Goal: Task Accomplishment & Management: Use online tool/utility

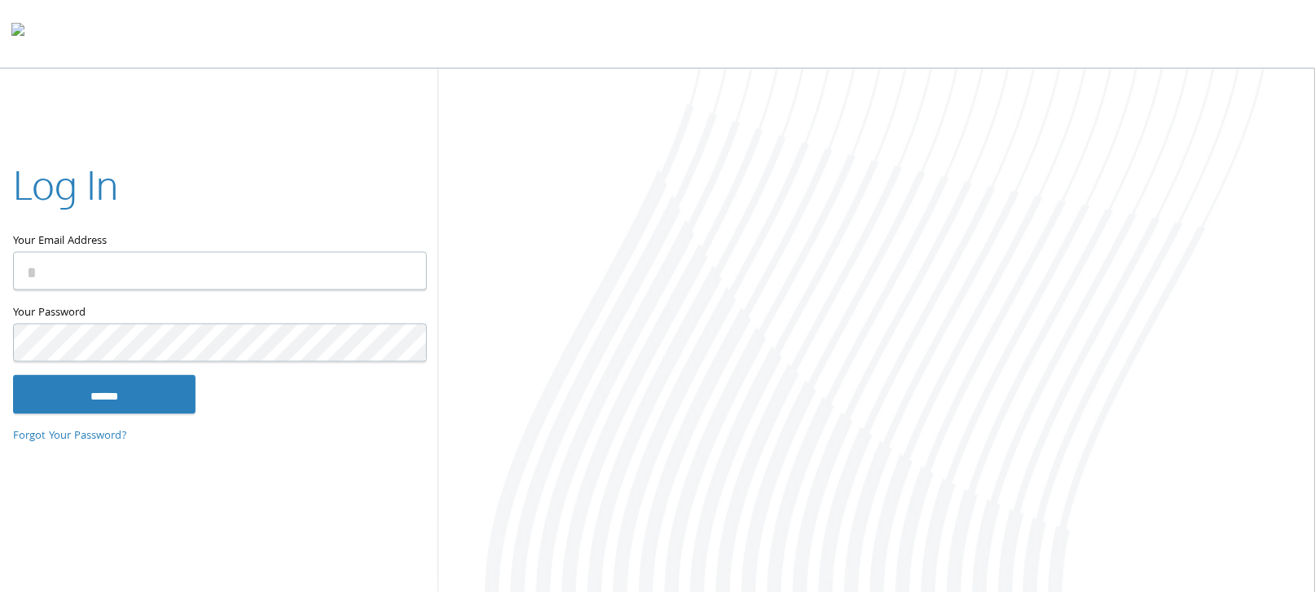
click at [214, 265] on input "Your Email Address" at bounding box center [220, 271] width 414 height 38
click at [261, 270] on input "Your Email Address" at bounding box center [220, 271] width 414 height 38
click at [747, 51] on div at bounding box center [657, 34] width 1315 height 68
drag, startPoint x: 300, startPoint y: 273, endPoint x: 301, endPoint y: 288, distance: 14.7
click at [301, 277] on input "Your Email Address" at bounding box center [220, 271] width 414 height 38
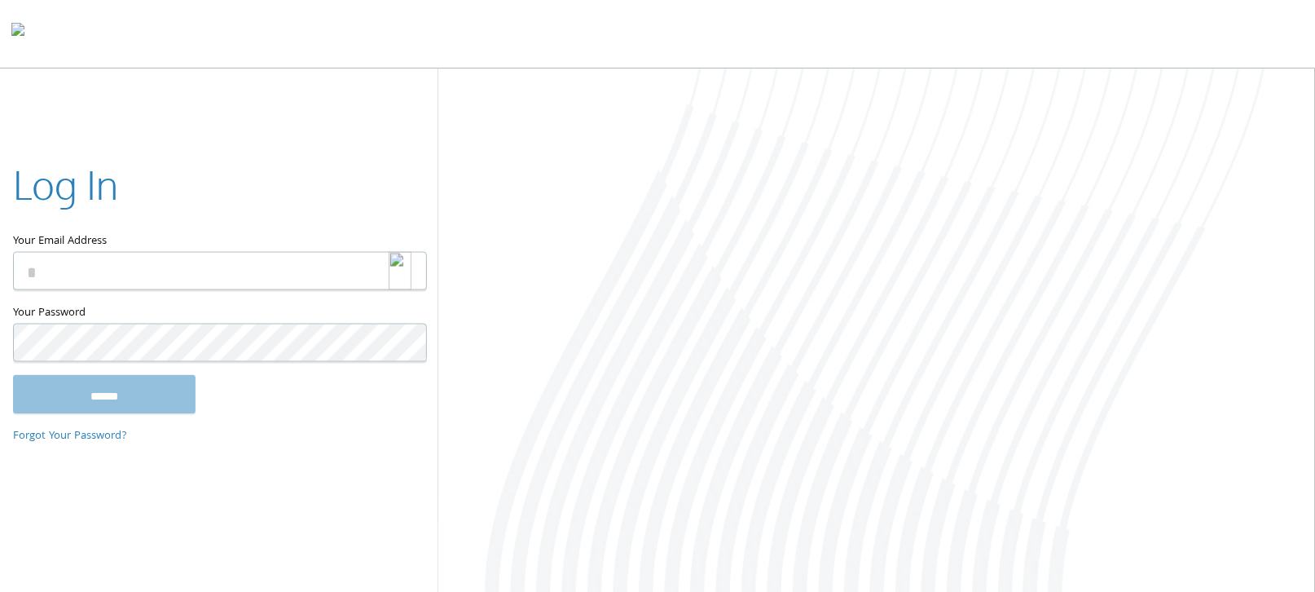
click at [121, 263] on input "Your Email Address" at bounding box center [220, 271] width 414 height 38
click at [404, 271] on img at bounding box center [400, 270] width 23 height 37
type input "**********"
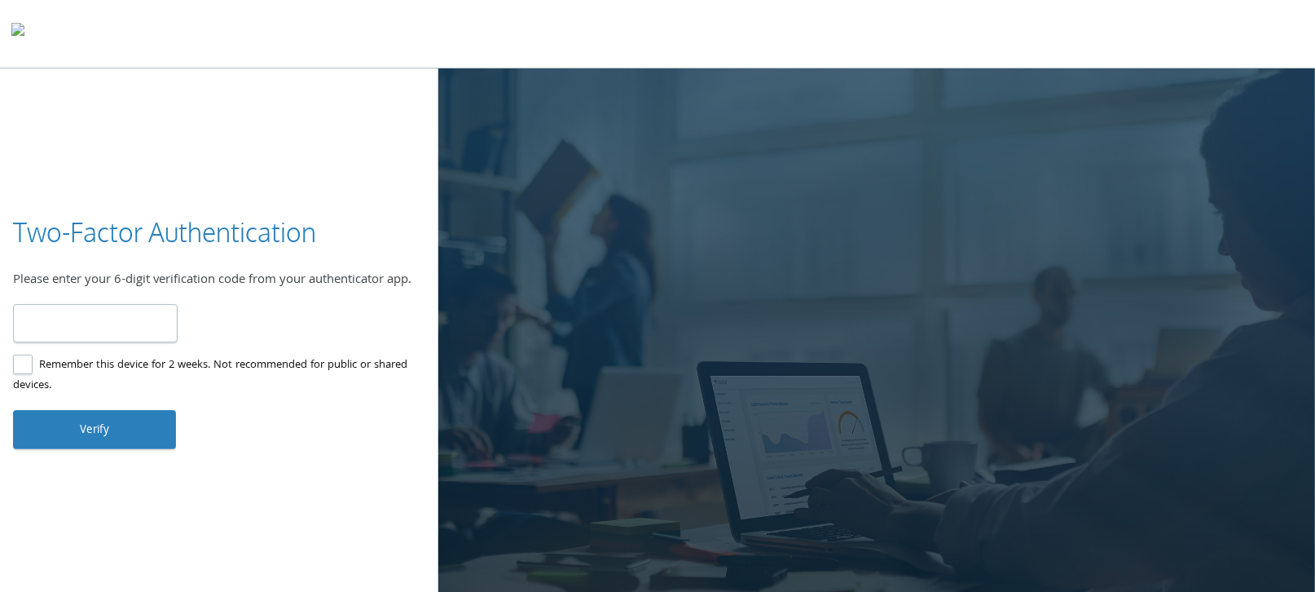
click at [158, 392] on label "Remember this device for 2 weeks. Not recommended for public or shared devices." at bounding box center [212, 375] width 399 height 41
click at [89, 327] on input "number" at bounding box center [95, 323] width 165 height 38
click at [90, 330] on input "number" at bounding box center [95, 323] width 165 height 38
click at [105, 310] on input "number" at bounding box center [95, 323] width 165 height 38
type input "******"
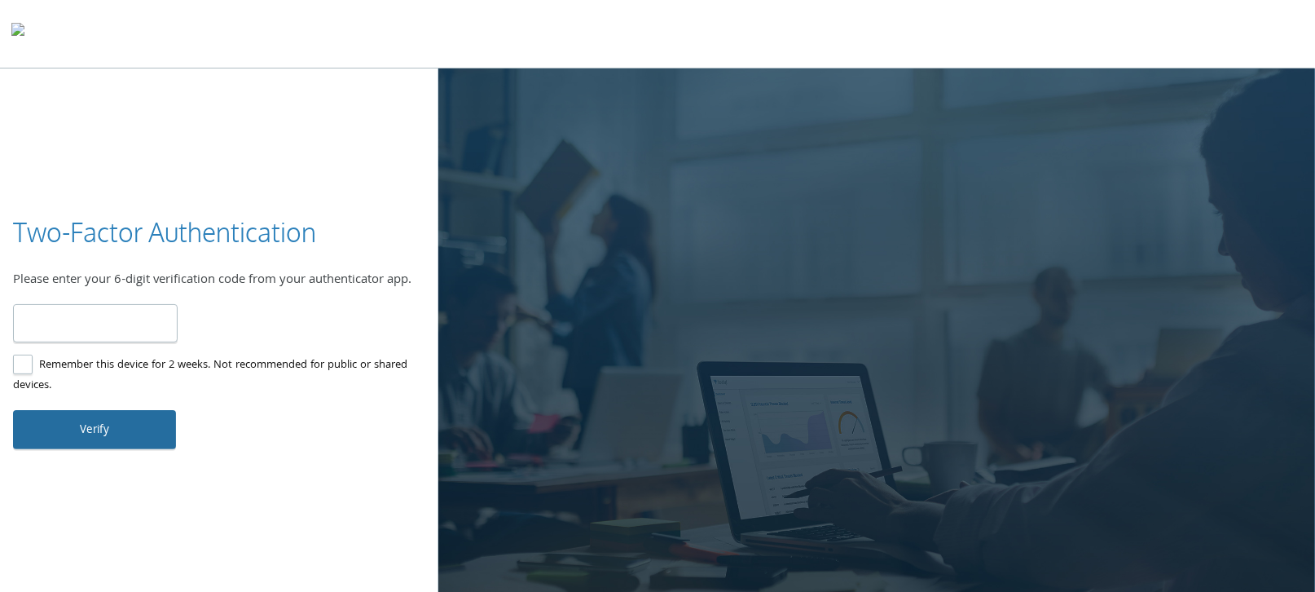
click at [93, 429] on button "Verify" at bounding box center [94, 429] width 163 height 39
